Goal: Information Seeking & Learning: Check status

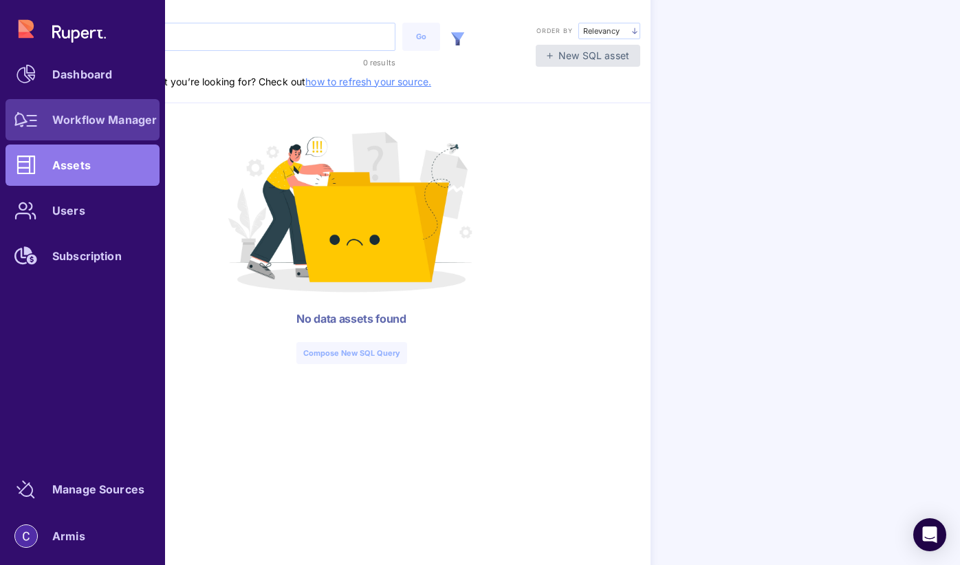
click at [31, 117] on icon at bounding box center [25, 119] width 23 height 15
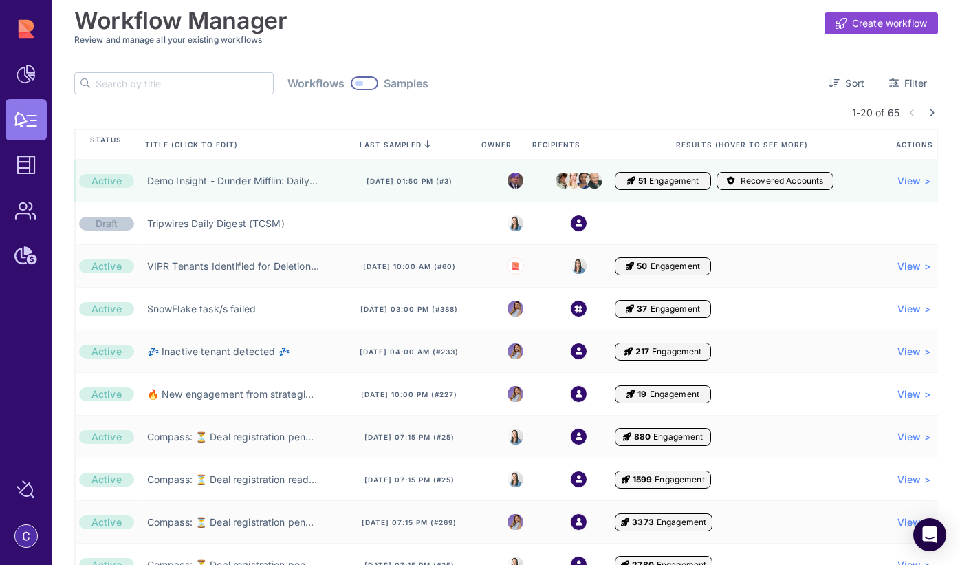
click at [134, 90] on input "text" at bounding box center [184, 83] width 177 height 21
paste input "Deal registration pending your team's approval (AE Manager)"
type input "Deal registration pending your team's approval (AE Manager)"
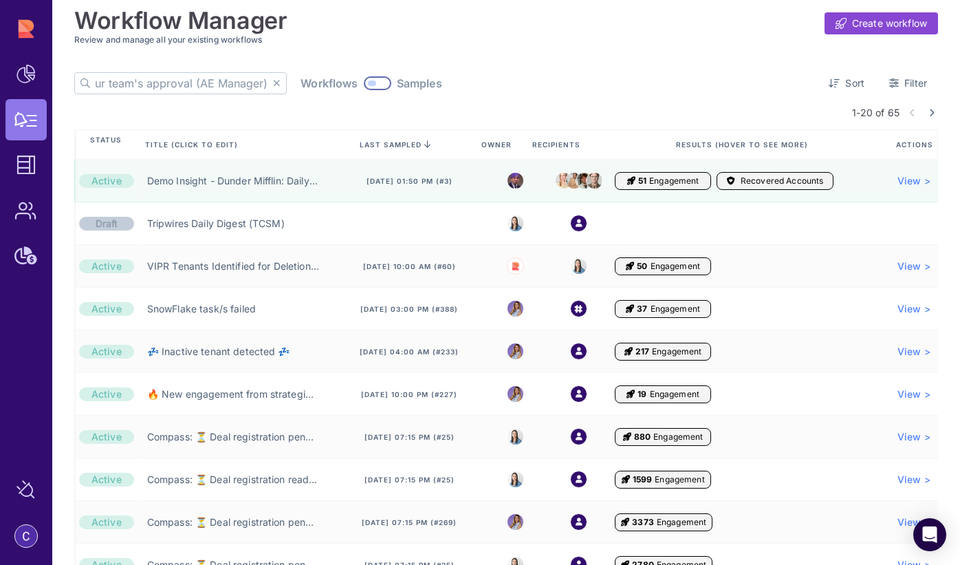
click at [273, 83] on icon at bounding box center [277, 83] width 8 height 10
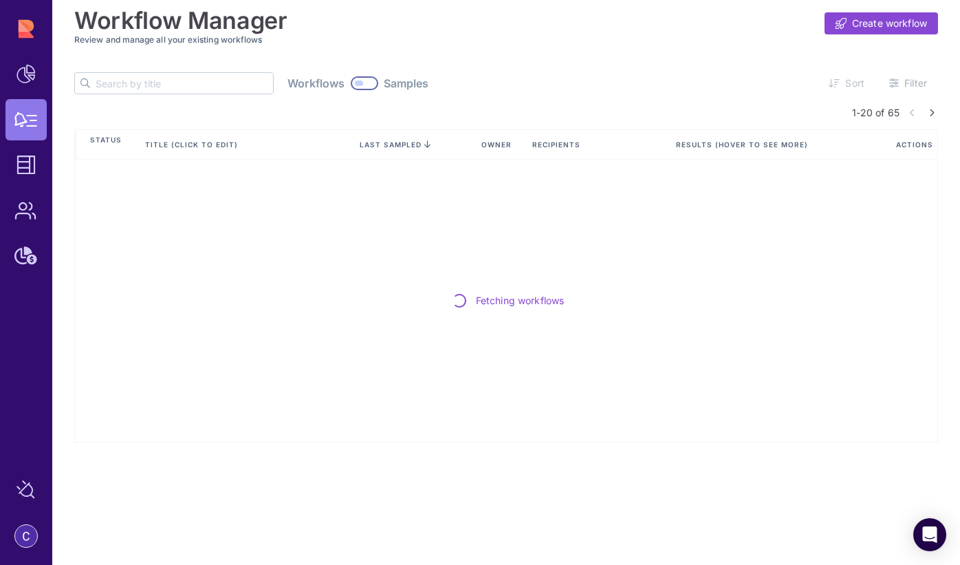
click at [176, 84] on input "text" at bounding box center [184, 83] width 177 height 21
paste input "Deal registration pending your team's approval (AE Manager)"
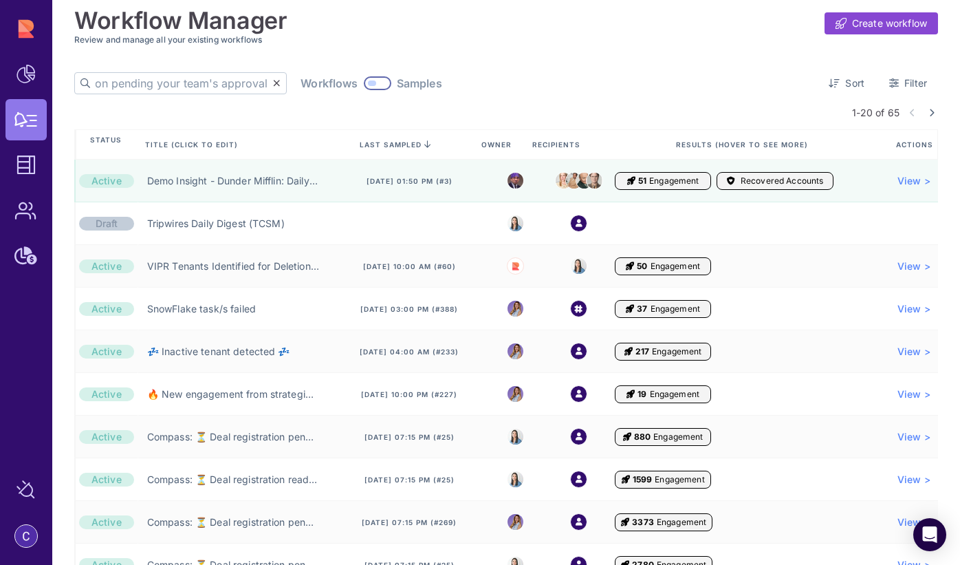
scroll to position [0, 118]
drag, startPoint x: 179, startPoint y: 84, endPoint x: 444, endPoint y: 80, distance: 264.8
click at [440, 81] on div "Deal registration pending your team's approval Workflows Samples Sort Filter" at bounding box center [506, 83] width 864 height 22
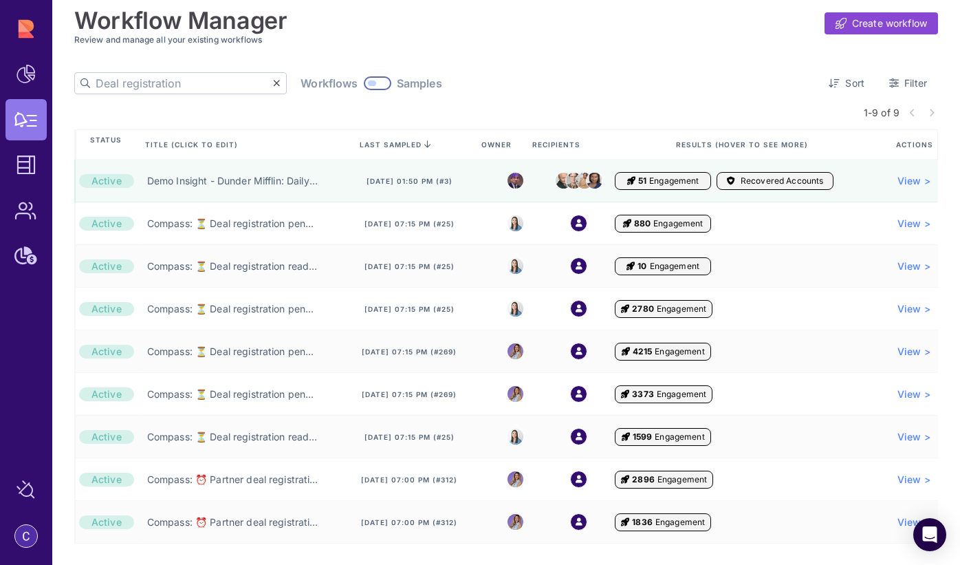
click at [177, 76] on input "Deal registration" at bounding box center [184, 83] width 177 height 21
drag, startPoint x: 146, startPoint y: 83, endPoint x: -7, endPoint y: 82, distance: 153.4
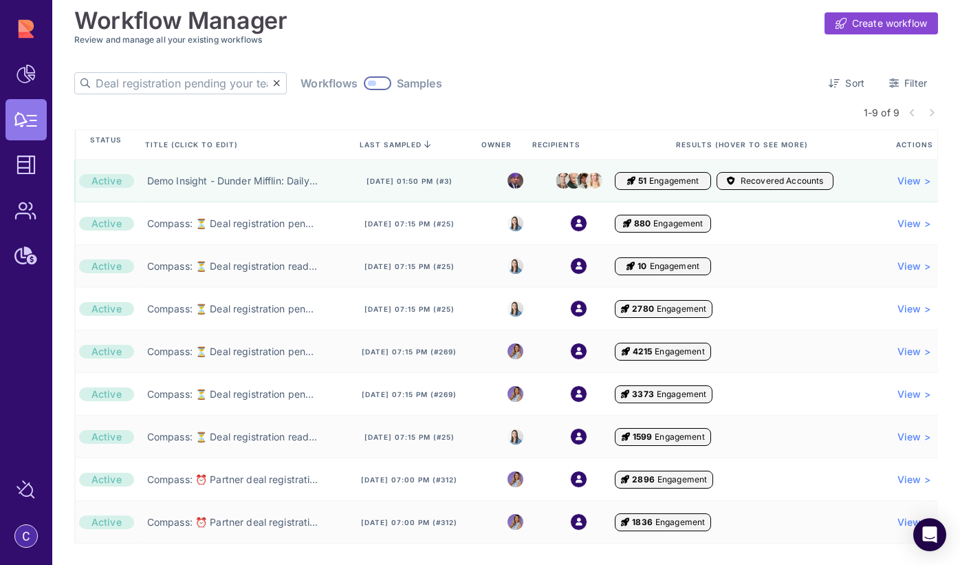
click at [0, 82] on html "Dashboard Workflow Manager Assets Users Subscription Manage Sources Armis Workf…" at bounding box center [480, 282] width 960 height 565
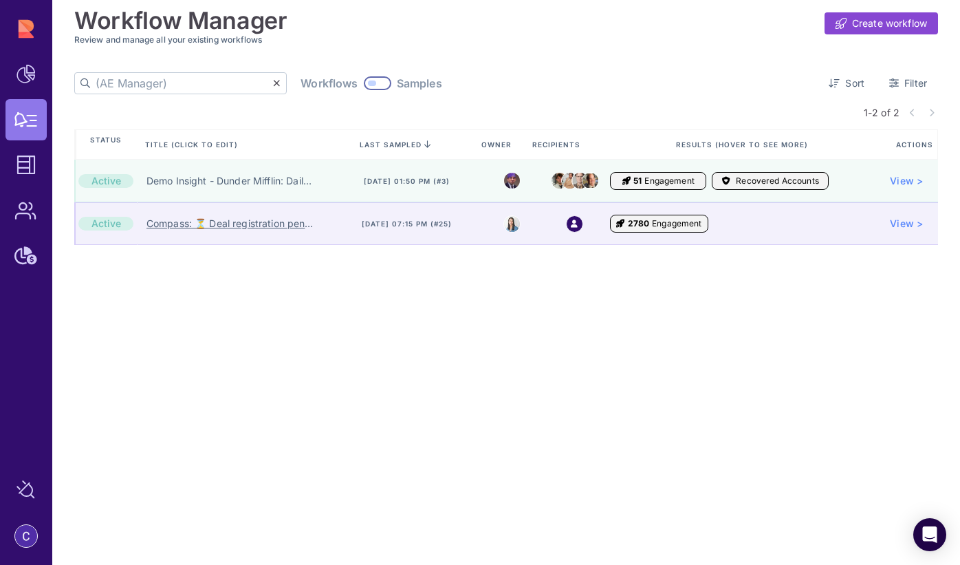
type input "(AE Manager)"
click at [246, 221] on link "Compass: ⏳ Deal registration pending your team's approval (AE Manager) ⏳" at bounding box center [231, 224] width 171 height 14
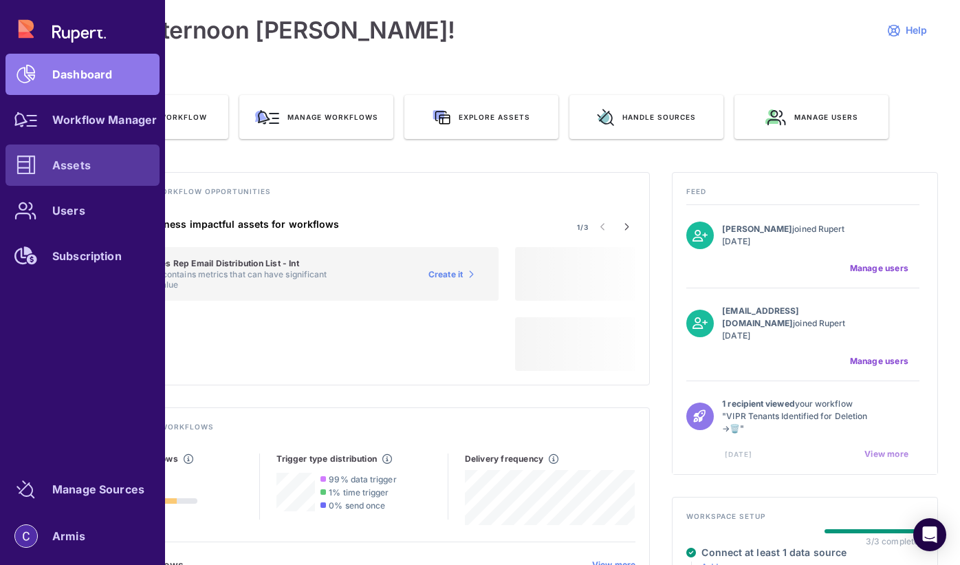
click at [35, 169] on icon at bounding box center [26, 164] width 19 height 19
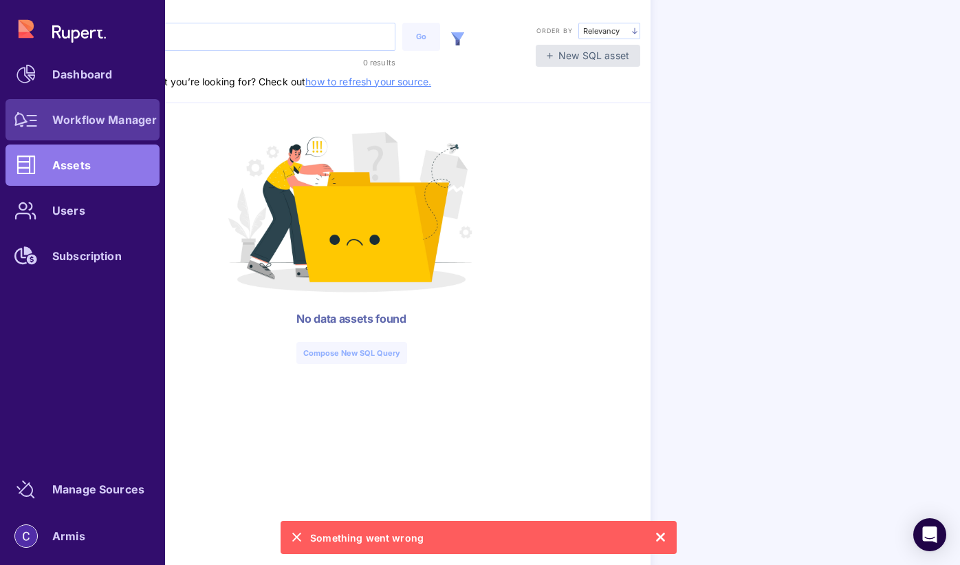
click at [29, 122] on icon at bounding box center [25, 119] width 23 height 15
